Goal: Task Accomplishment & Management: Use online tool/utility

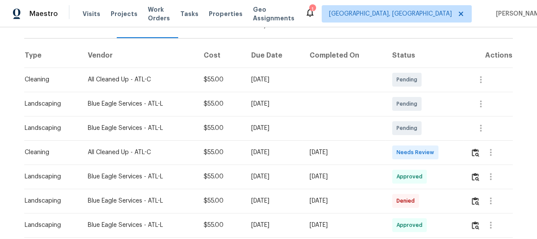
scroll to position [123, 0]
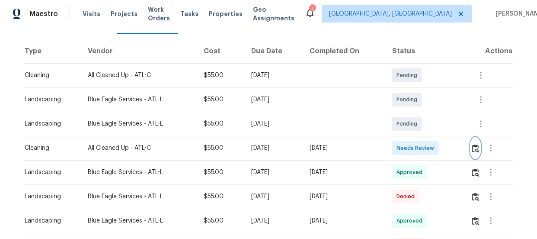
click at [474, 146] on img "button" at bounding box center [475, 148] width 7 height 8
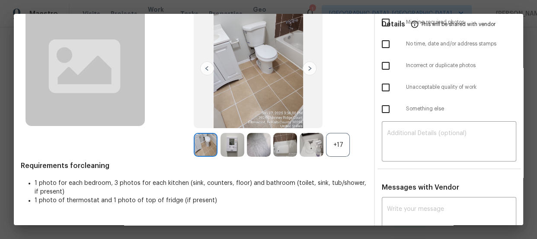
scroll to position [78, 0]
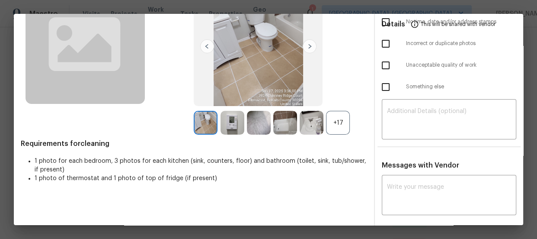
click at [335, 120] on div "+17" at bounding box center [338, 123] width 24 height 24
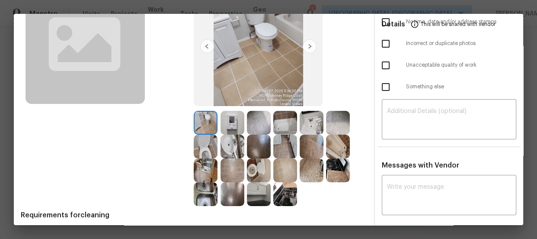
scroll to position [118, 0]
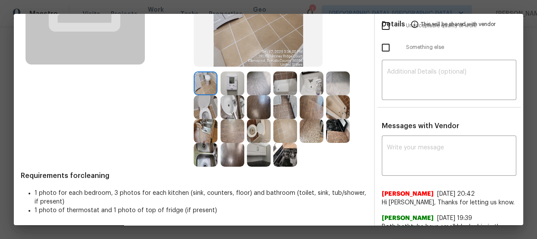
click at [252, 132] on img at bounding box center [259, 131] width 24 height 24
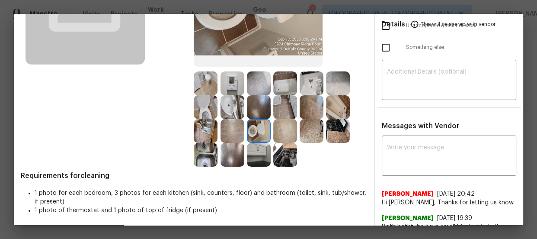
click at [205, 111] on img at bounding box center [206, 107] width 24 height 24
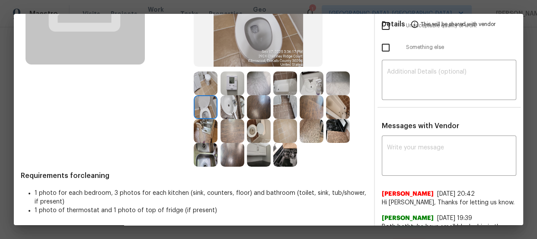
click at [234, 101] on img at bounding box center [232, 107] width 24 height 24
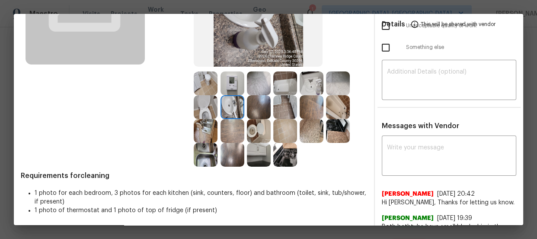
click at [303, 88] on img at bounding box center [312, 83] width 24 height 24
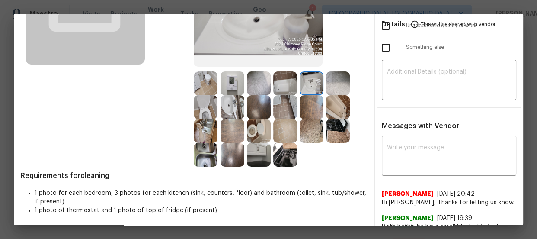
click at [288, 88] on img at bounding box center [285, 83] width 24 height 24
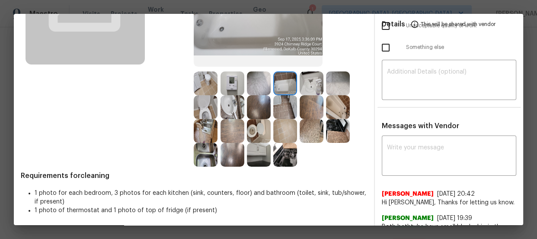
click at [340, 111] on img at bounding box center [338, 107] width 24 height 24
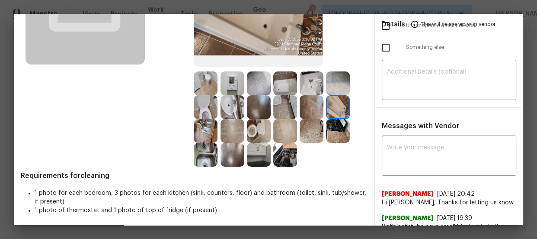
click at [336, 84] on img at bounding box center [338, 83] width 24 height 24
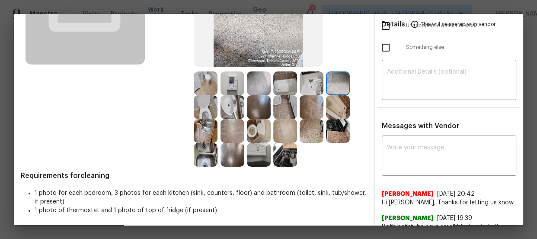
click at [333, 127] on img at bounding box center [338, 131] width 24 height 24
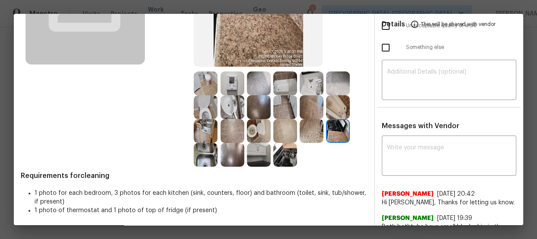
click at [316, 128] on img at bounding box center [312, 131] width 24 height 24
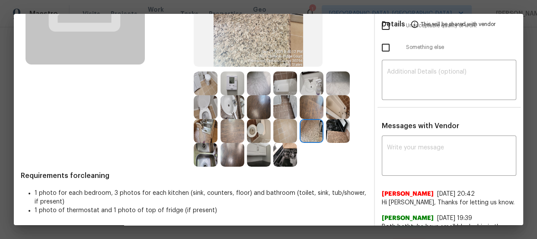
click at [282, 154] on img at bounding box center [285, 155] width 24 height 24
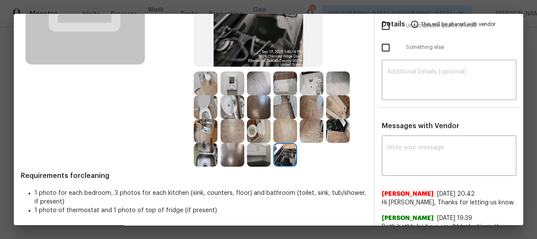
click at [257, 155] on img at bounding box center [259, 155] width 24 height 24
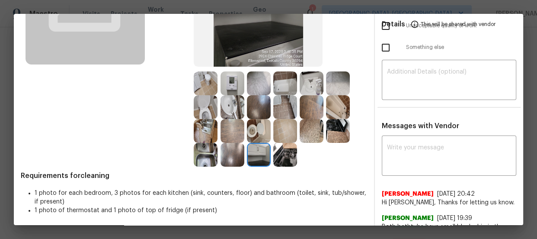
click at [204, 152] on img at bounding box center [206, 155] width 24 height 24
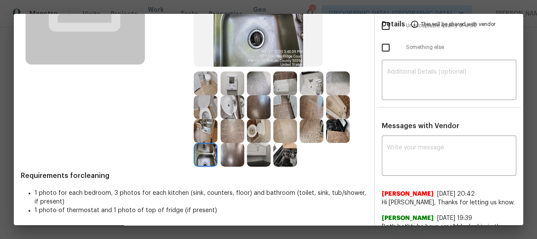
click at [201, 131] on img at bounding box center [206, 131] width 24 height 24
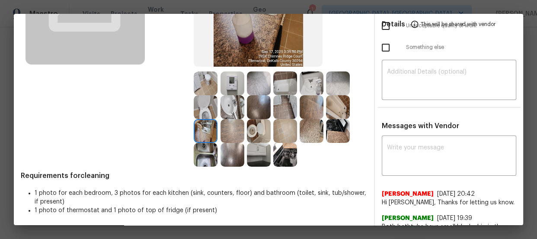
click at [225, 131] on img at bounding box center [232, 131] width 24 height 24
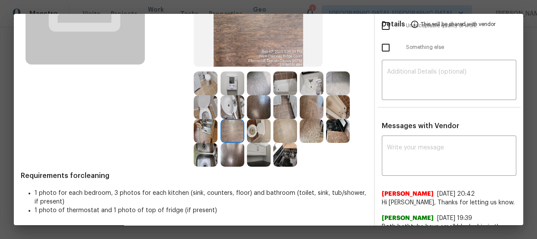
click at [310, 109] on img at bounding box center [312, 107] width 24 height 24
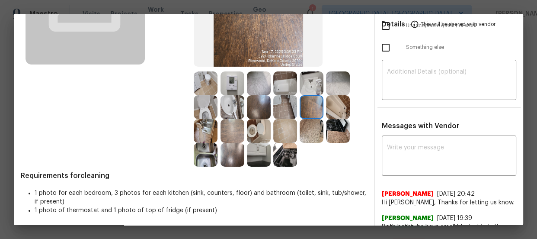
click at [335, 82] on img at bounding box center [338, 83] width 24 height 24
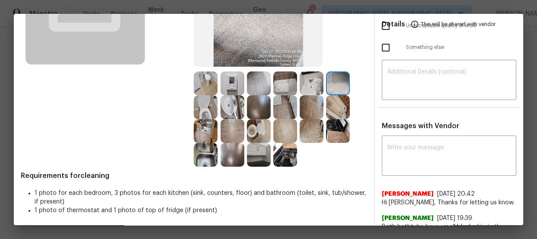
click at [251, 85] on img at bounding box center [259, 83] width 24 height 24
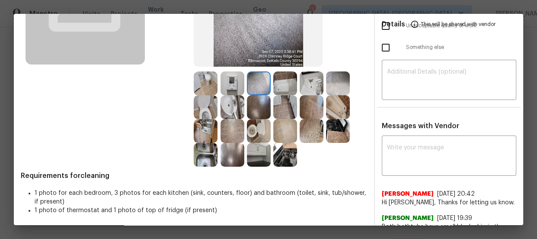
click at [223, 139] on img at bounding box center [232, 131] width 24 height 24
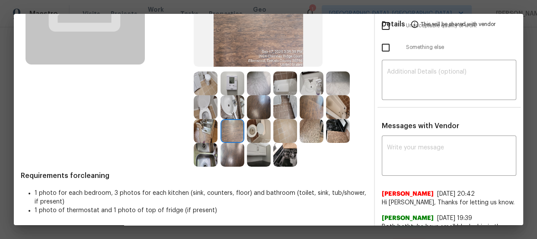
click at [224, 150] on img at bounding box center [232, 155] width 24 height 24
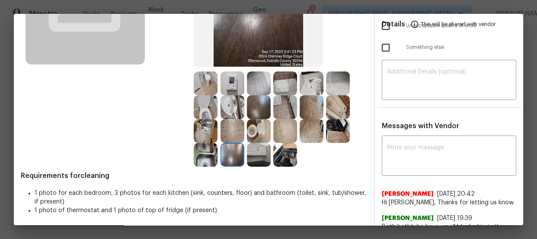
click at [205, 150] on img at bounding box center [206, 155] width 24 height 24
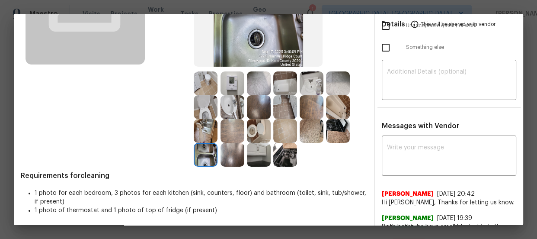
click at [201, 129] on img at bounding box center [206, 131] width 24 height 24
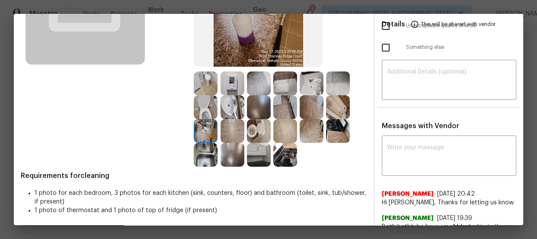
click at [200, 112] on img at bounding box center [206, 107] width 24 height 24
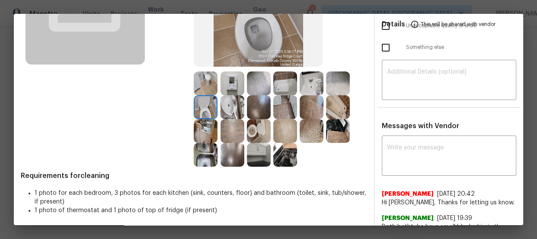
click at [317, 128] on img at bounding box center [312, 131] width 24 height 24
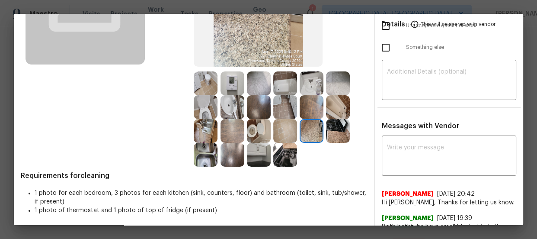
click at [337, 129] on img at bounding box center [338, 131] width 24 height 24
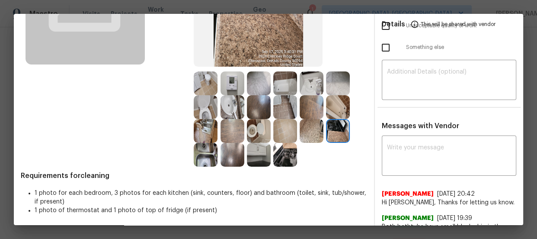
click at [198, 127] on img at bounding box center [206, 131] width 24 height 24
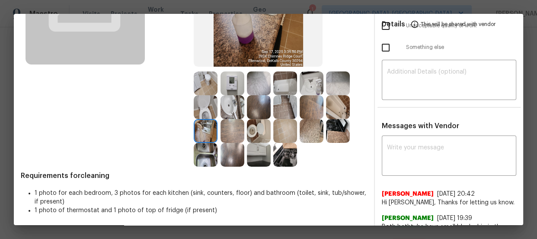
scroll to position [78, 0]
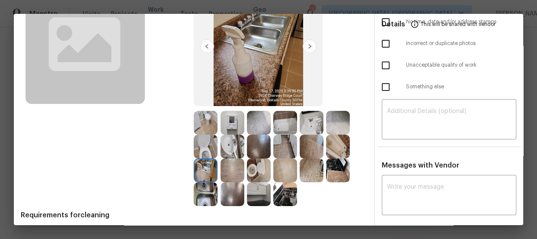
click at [239, 123] on img at bounding box center [232, 123] width 24 height 24
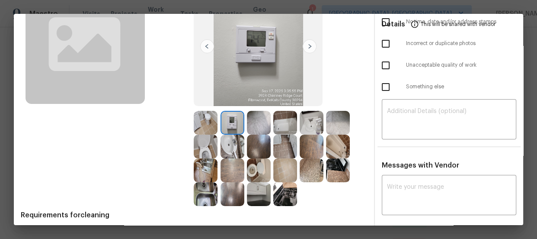
scroll to position [0, 0]
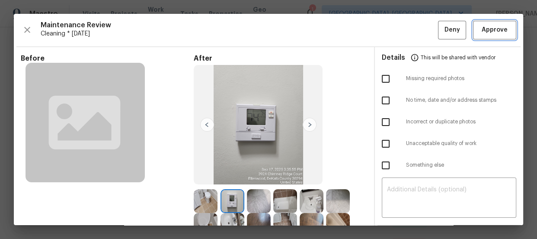
click at [482, 28] on span "Approve" at bounding box center [495, 30] width 26 height 11
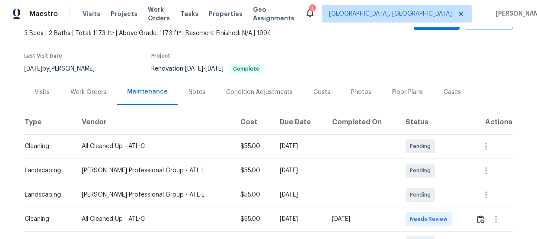
scroll to position [78, 0]
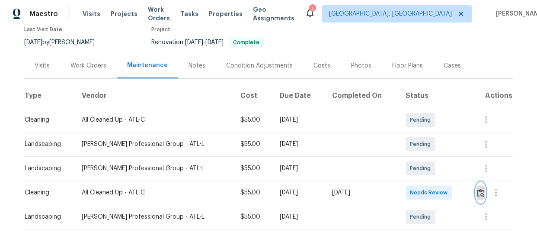
click at [477, 189] on img "button" at bounding box center [480, 192] width 7 height 8
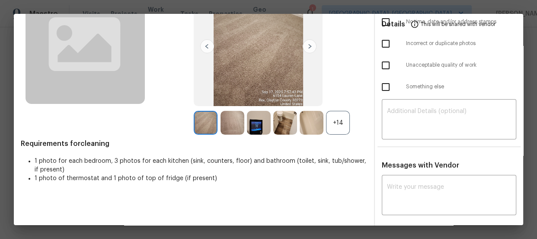
click at [330, 125] on div "+14" at bounding box center [338, 123] width 24 height 24
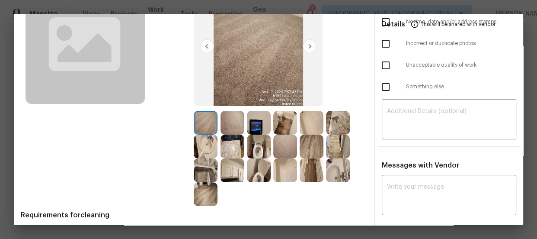
click at [266, 167] on img at bounding box center [259, 170] width 24 height 24
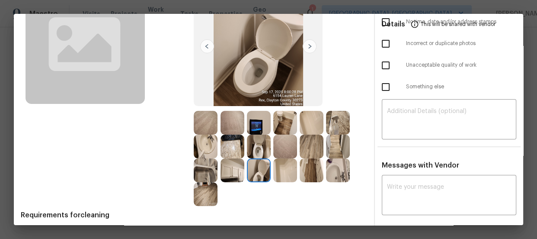
click at [259, 146] on img at bounding box center [259, 146] width 24 height 24
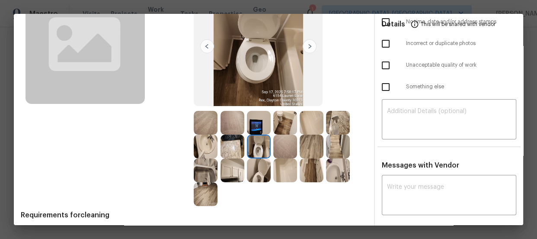
click at [206, 147] on img at bounding box center [206, 146] width 24 height 24
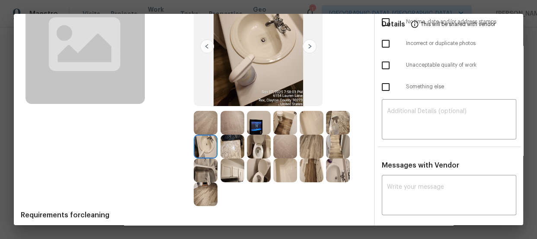
click at [332, 173] on img at bounding box center [338, 170] width 24 height 24
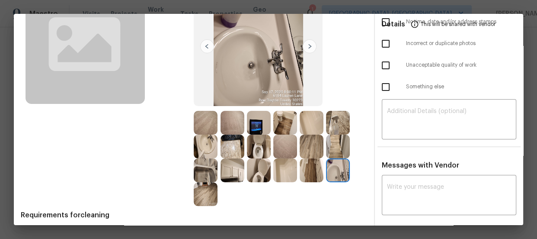
click at [285, 174] on img at bounding box center [285, 170] width 24 height 24
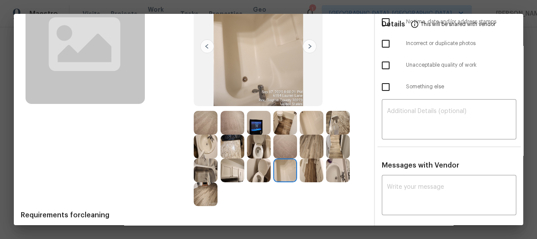
click at [308, 121] on img at bounding box center [312, 123] width 24 height 24
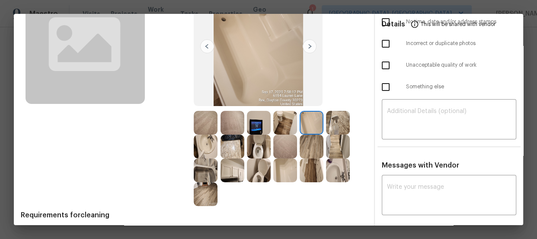
click at [277, 127] on img at bounding box center [285, 123] width 24 height 24
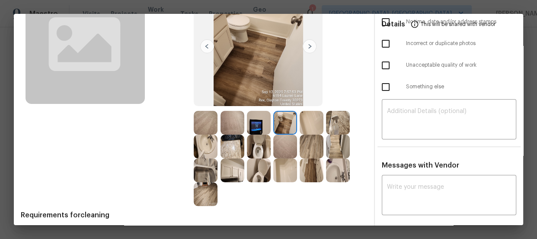
click at [264, 127] on img at bounding box center [259, 123] width 24 height 24
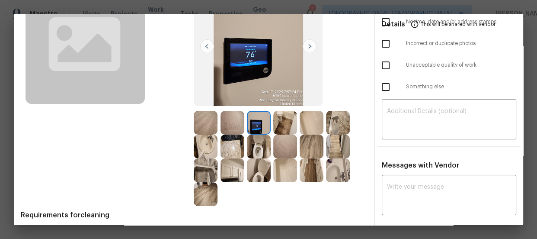
click at [233, 126] on img at bounding box center [232, 123] width 24 height 24
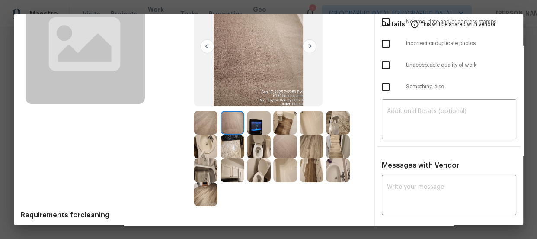
click at [198, 124] on img at bounding box center [206, 123] width 24 height 24
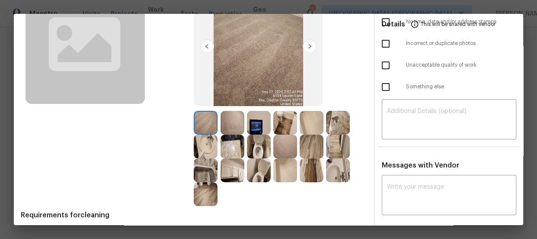
click at [281, 140] on img at bounding box center [285, 146] width 24 height 24
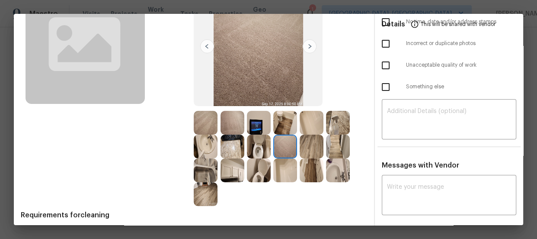
click at [255, 166] on img at bounding box center [259, 170] width 24 height 24
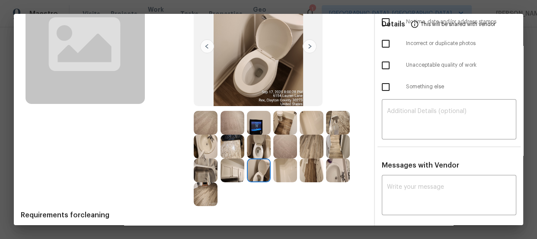
click at [227, 169] on img at bounding box center [232, 170] width 24 height 24
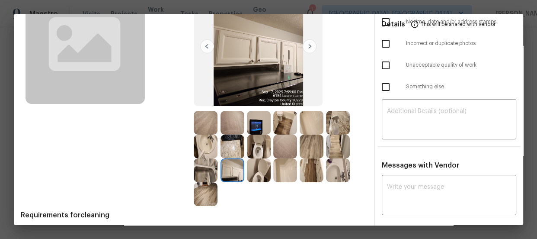
click at [208, 169] on img at bounding box center [206, 170] width 24 height 24
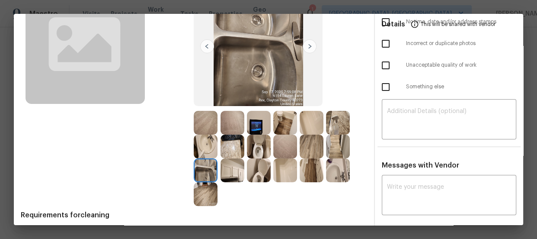
click at [208, 190] on img at bounding box center [206, 194] width 24 height 24
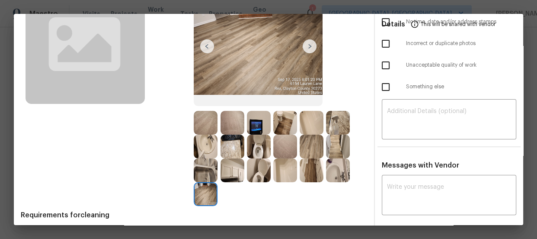
click at [278, 174] on img at bounding box center [285, 170] width 24 height 24
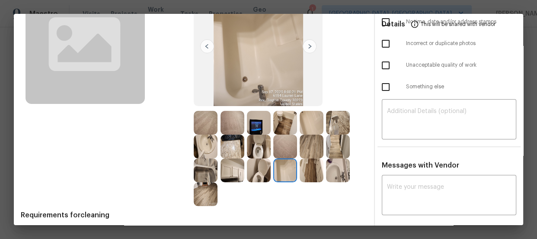
click at [315, 167] on img at bounding box center [312, 170] width 24 height 24
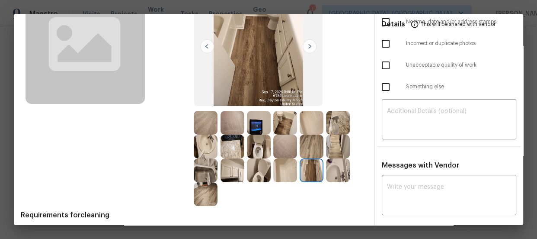
click at [342, 170] on img at bounding box center [338, 170] width 24 height 24
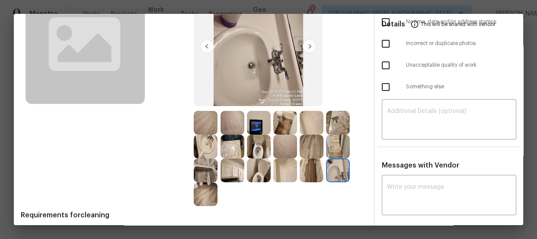
click at [332, 151] on img at bounding box center [338, 146] width 24 height 24
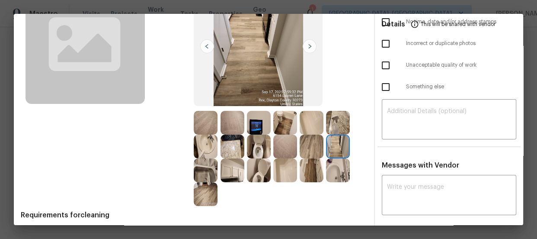
click at [335, 130] on img at bounding box center [338, 123] width 24 height 24
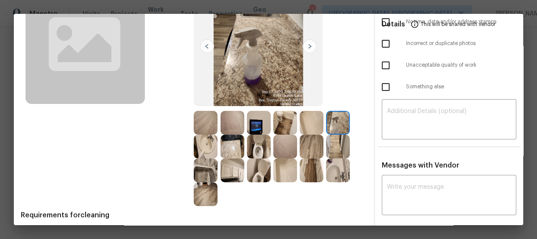
click at [311, 121] on img at bounding box center [312, 123] width 24 height 24
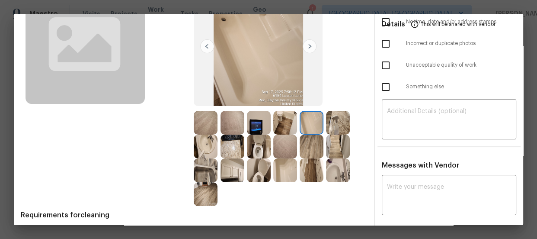
click at [303, 141] on img at bounding box center [312, 146] width 24 height 24
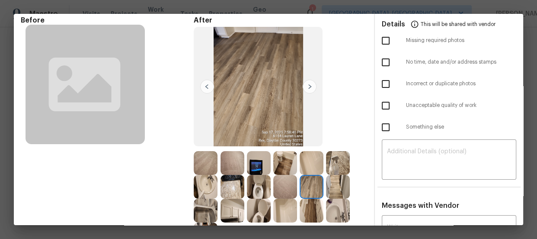
scroll to position [0, 0]
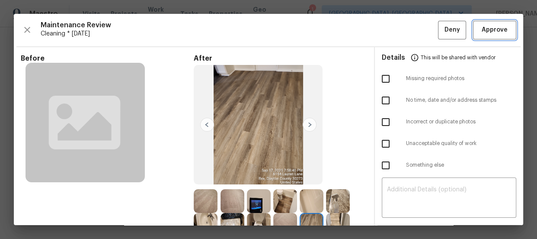
click at [482, 33] on span "Approve" at bounding box center [495, 30] width 26 height 11
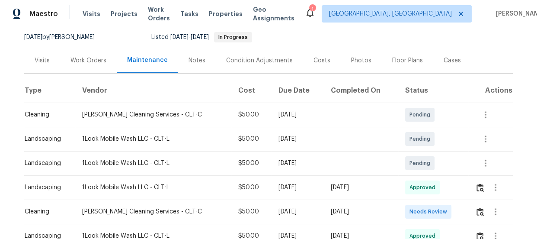
scroll to position [123, 0]
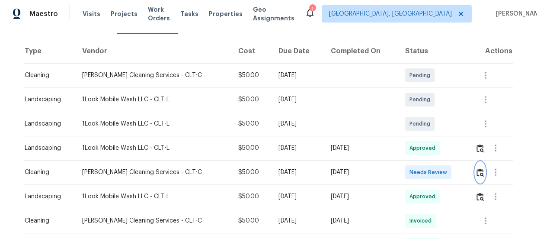
click at [476, 170] on img "button" at bounding box center [479, 172] width 7 height 8
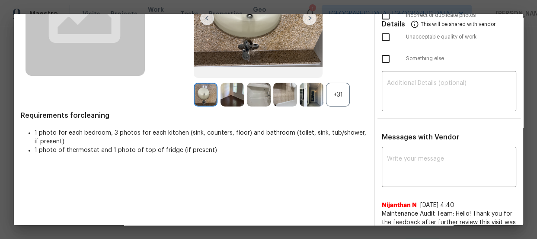
scroll to position [118, 0]
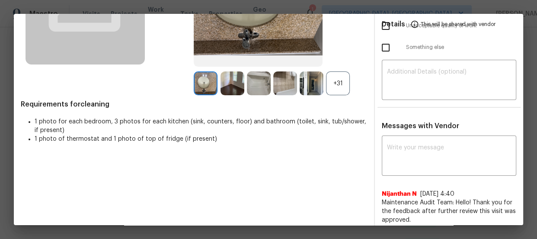
click at [335, 89] on div "+31" at bounding box center [338, 83] width 24 height 24
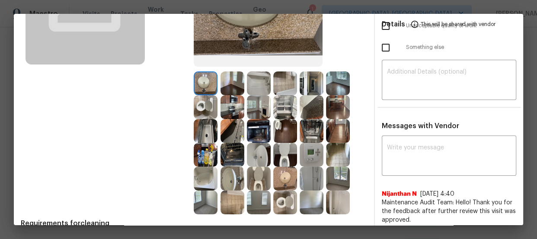
click at [285, 153] on img at bounding box center [285, 155] width 24 height 24
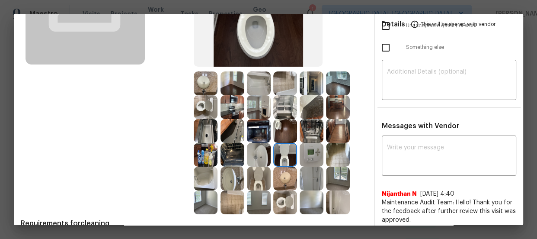
click at [258, 173] on img at bounding box center [259, 178] width 24 height 24
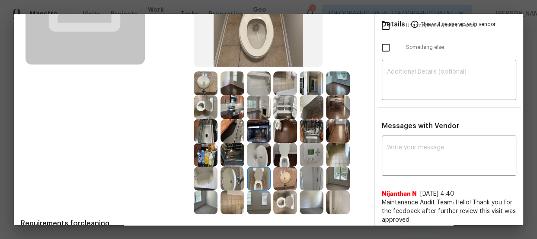
click at [284, 196] on img at bounding box center [285, 202] width 24 height 24
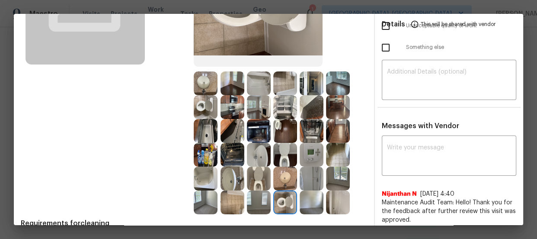
click at [278, 173] on img at bounding box center [285, 178] width 24 height 24
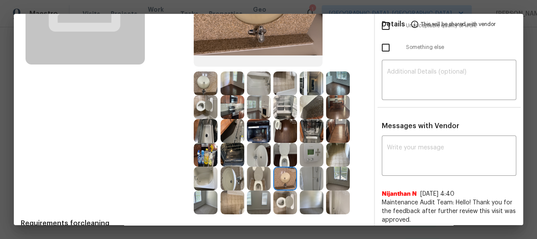
click at [262, 161] on img at bounding box center [259, 155] width 24 height 24
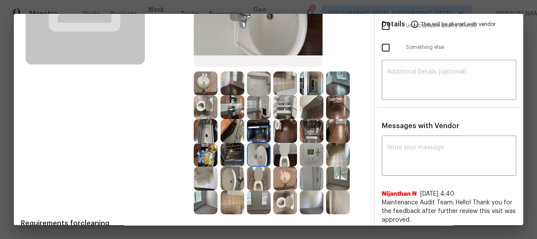
click at [235, 177] on img at bounding box center [232, 178] width 24 height 24
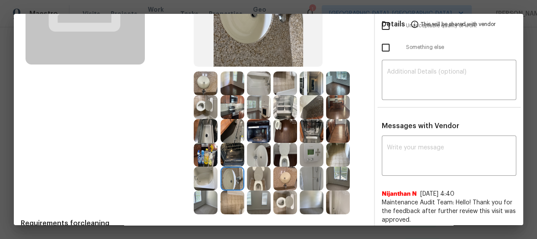
click at [202, 179] on img at bounding box center [206, 178] width 24 height 24
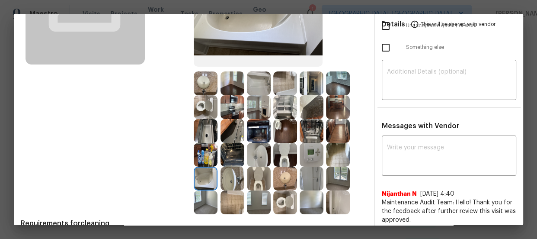
click at [258, 89] on img at bounding box center [259, 83] width 24 height 24
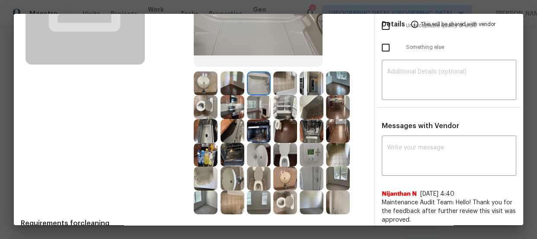
click at [313, 173] on img at bounding box center [312, 178] width 24 height 24
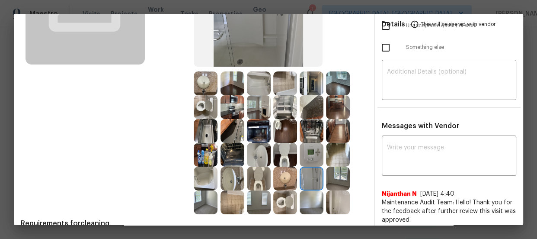
click at [311, 152] on img at bounding box center [312, 155] width 24 height 24
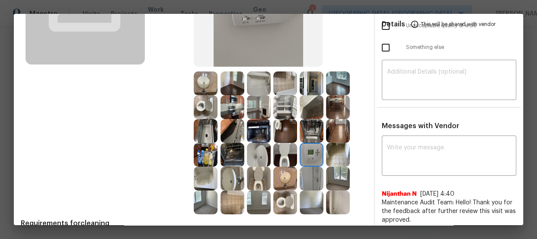
click at [225, 86] on img at bounding box center [232, 83] width 24 height 24
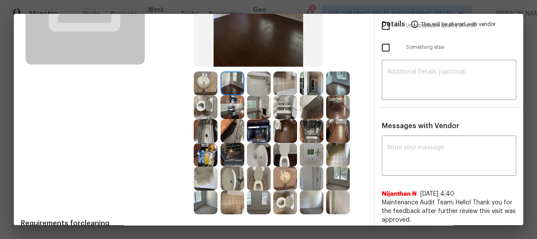
click at [337, 86] on img at bounding box center [338, 83] width 24 height 24
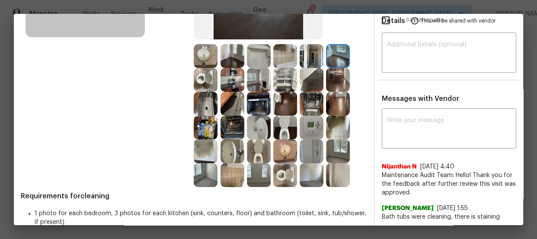
scroll to position [157, 0]
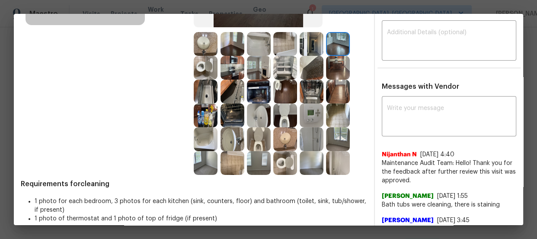
click at [307, 170] on img at bounding box center [312, 163] width 24 height 24
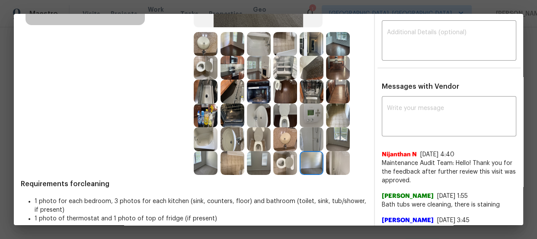
click at [331, 143] on img at bounding box center [338, 139] width 24 height 24
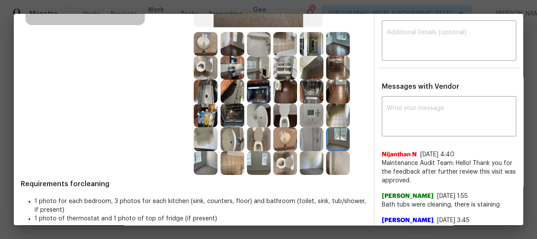
click at [262, 160] on img at bounding box center [259, 163] width 24 height 24
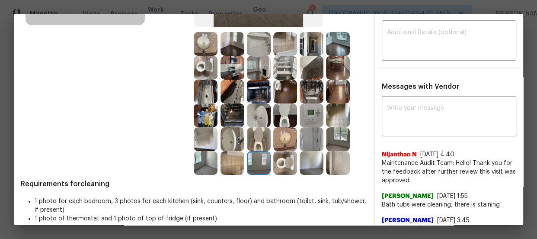
click at [196, 168] on img at bounding box center [206, 163] width 24 height 24
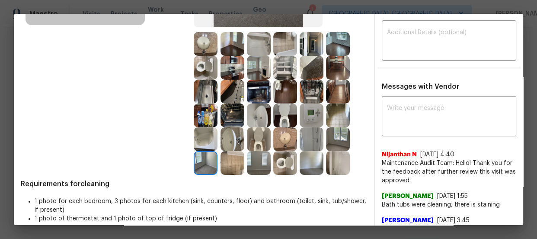
click at [228, 51] on img at bounding box center [232, 44] width 24 height 24
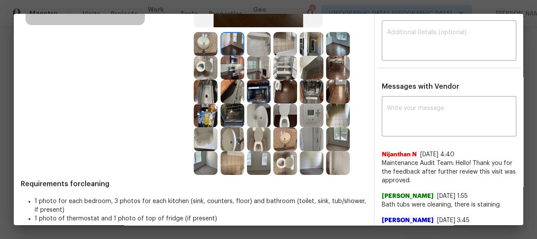
click at [247, 49] on img at bounding box center [259, 44] width 24 height 24
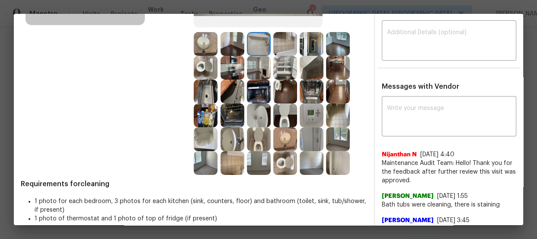
click at [268, 48] on div at bounding box center [260, 44] width 26 height 24
click at [292, 49] on img at bounding box center [285, 44] width 24 height 24
drag, startPoint x: 335, startPoint y: 50, endPoint x: 335, endPoint y: 57, distance: 7.3
click at [335, 50] on img at bounding box center [338, 44] width 24 height 24
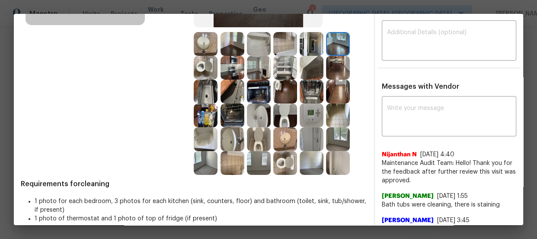
click at [334, 58] on img at bounding box center [338, 68] width 24 height 24
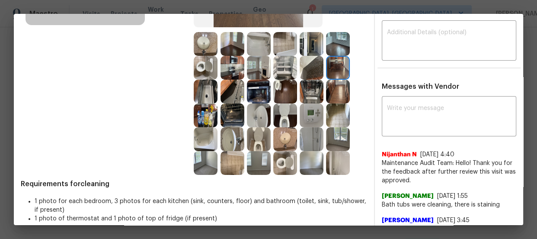
click at [315, 113] on img at bounding box center [312, 115] width 24 height 24
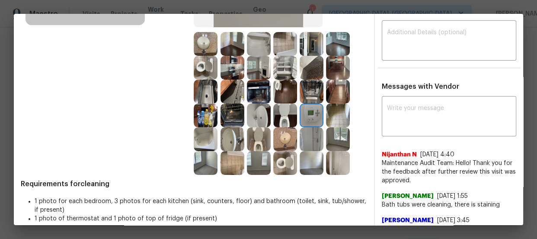
click at [234, 118] on img at bounding box center [232, 115] width 24 height 24
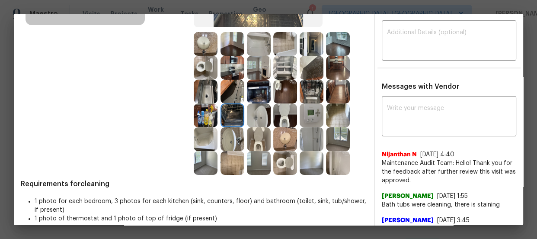
click at [229, 93] on img at bounding box center [232, 92] width 24 height 24
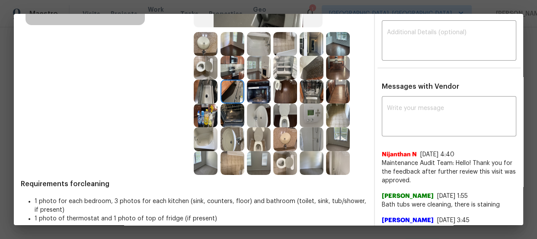
click at [179, 92] on div "Before" at bounding box center [107, 36] width 173 height 278
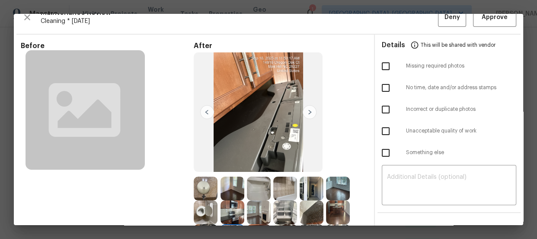
scroll to position [0, 0]
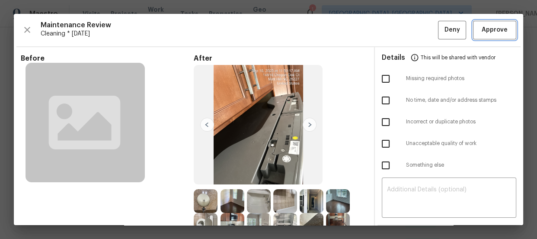
click at [487, 33] on span "Approve" at bounding box center [495, 30] width 26 height 11
